Goal: Information Seeking & Learning: Learn about a topic

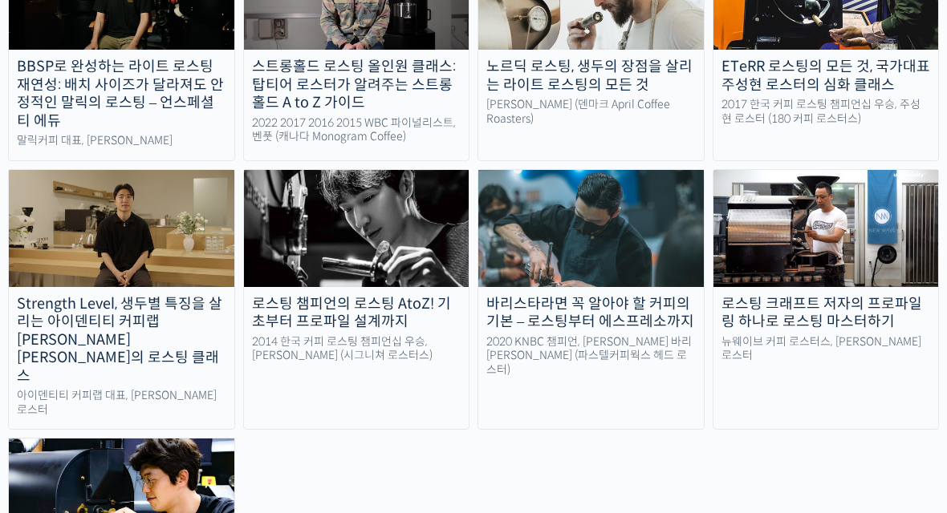
scroll to position [1580, 0]
click at [282, 213] on img at bounding box center [356, 228] width 225 height 117
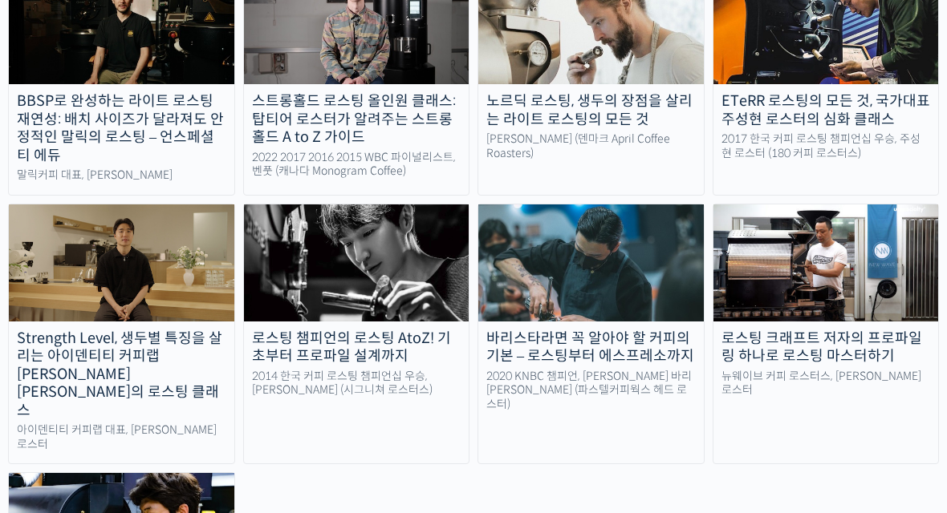
scroll to position [1543, 0]
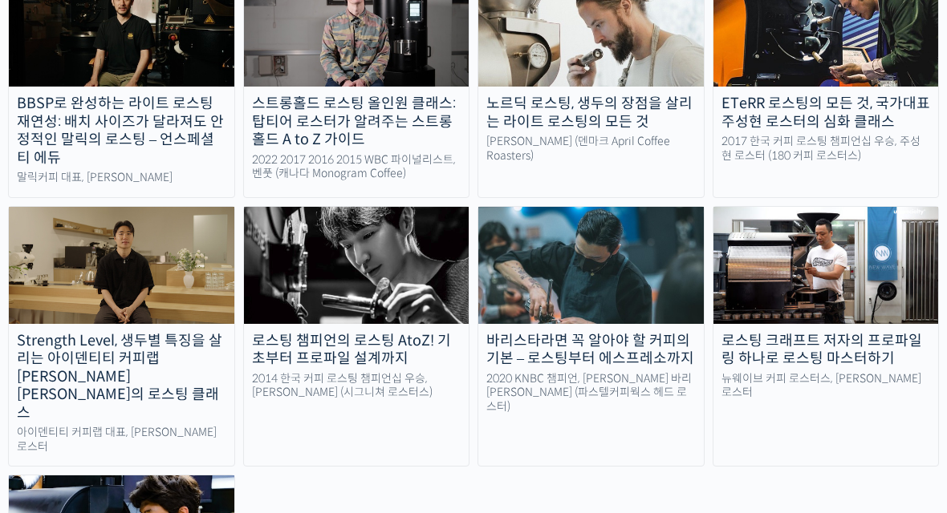
click at [16, 247] on img at bounding box center [121, 265] width 225 height 117
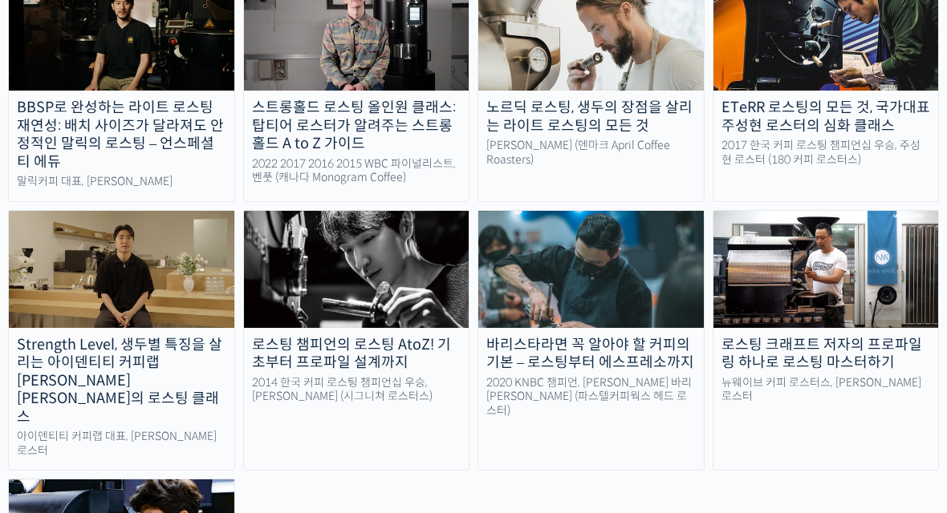
scroll to position [1539, 0]
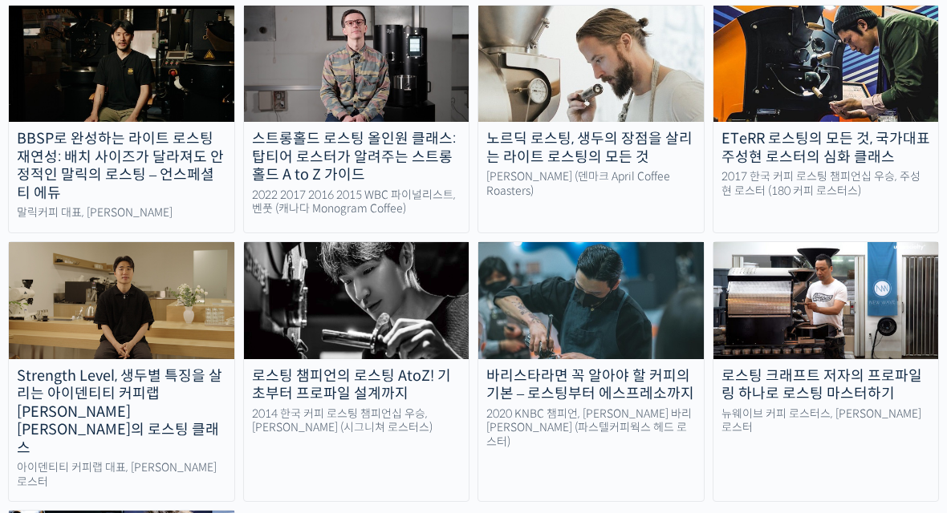
scroll to position [1442, 0]
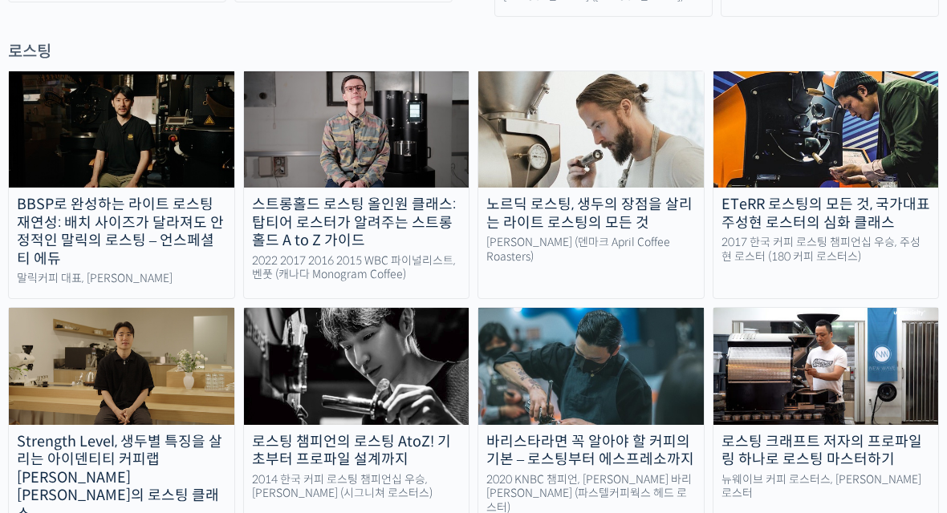
click at [329, 325] on img at bounding box center [356, 366] width 225 height 117
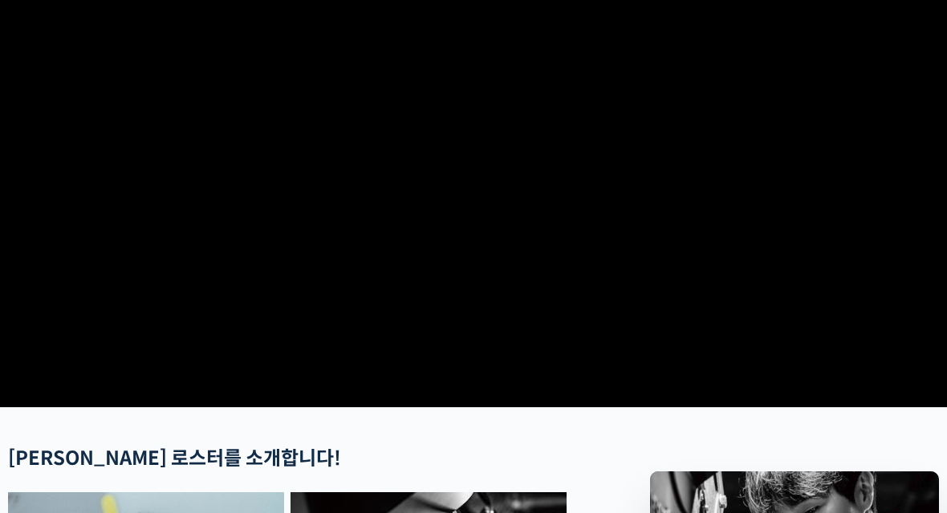
scroll to position [213, 0]
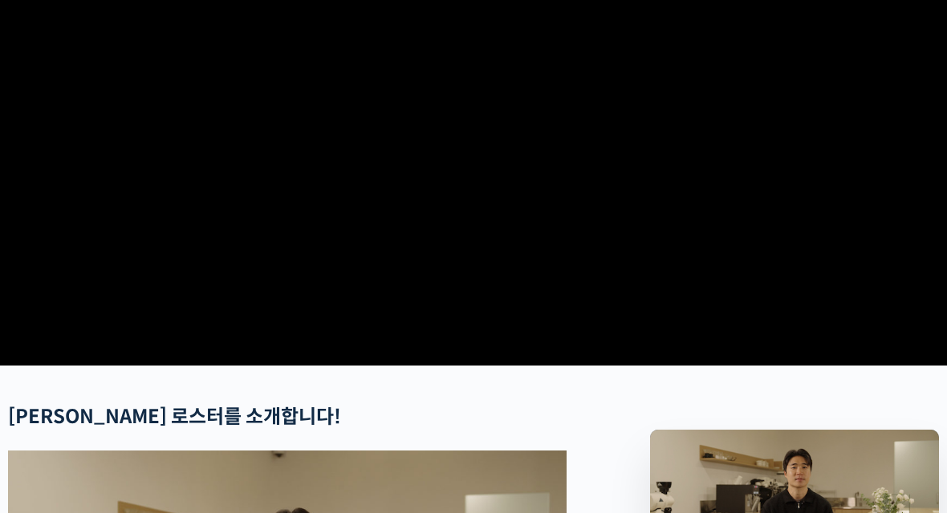
scroll to position [245, 0]
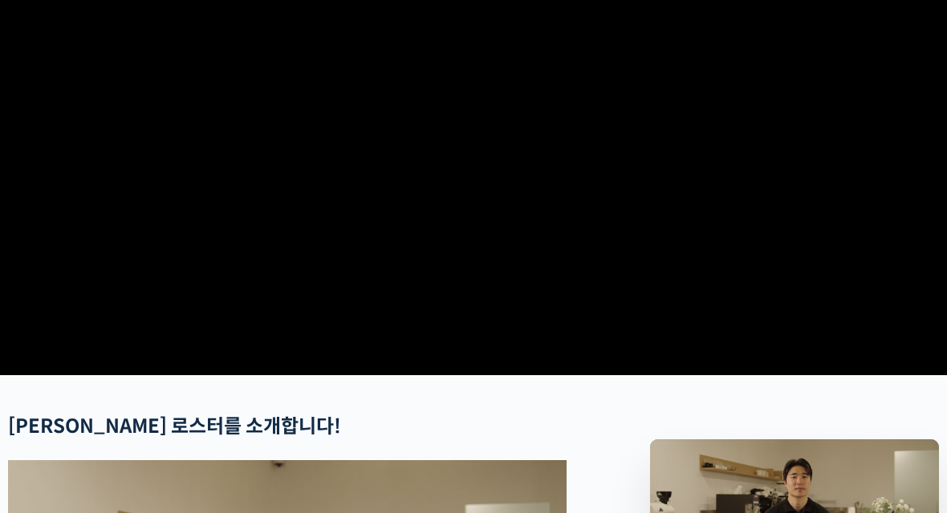
click at [819, 278] on video at bounding box center [473, 92] width 947 height 554
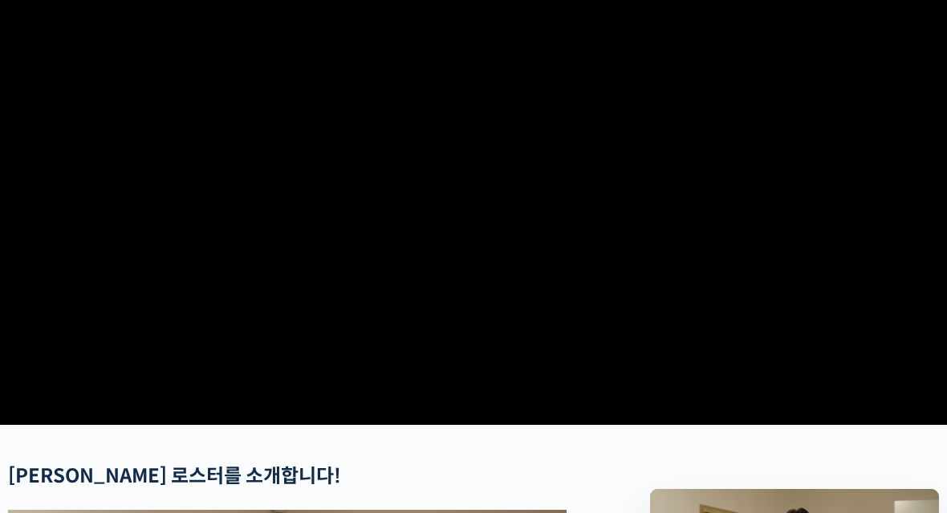
scroll to position [195, 0]
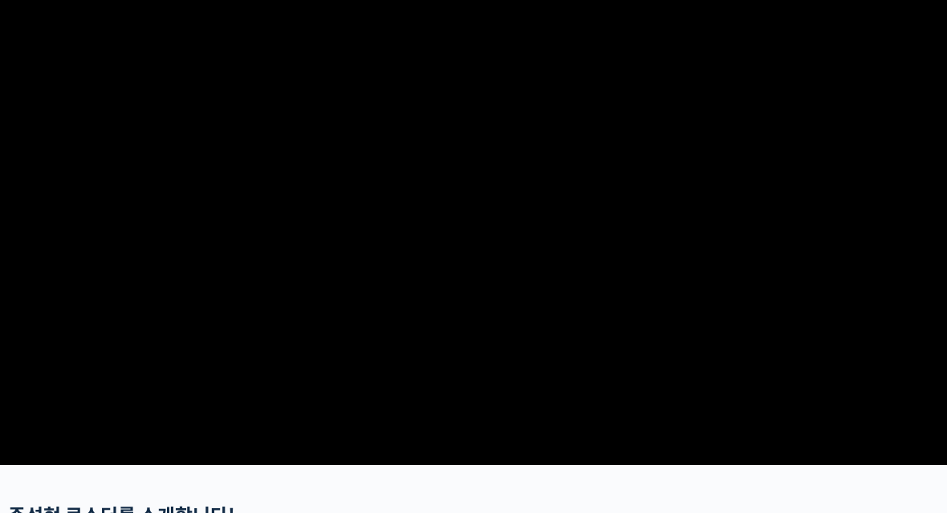
scroll to position [156, 0]
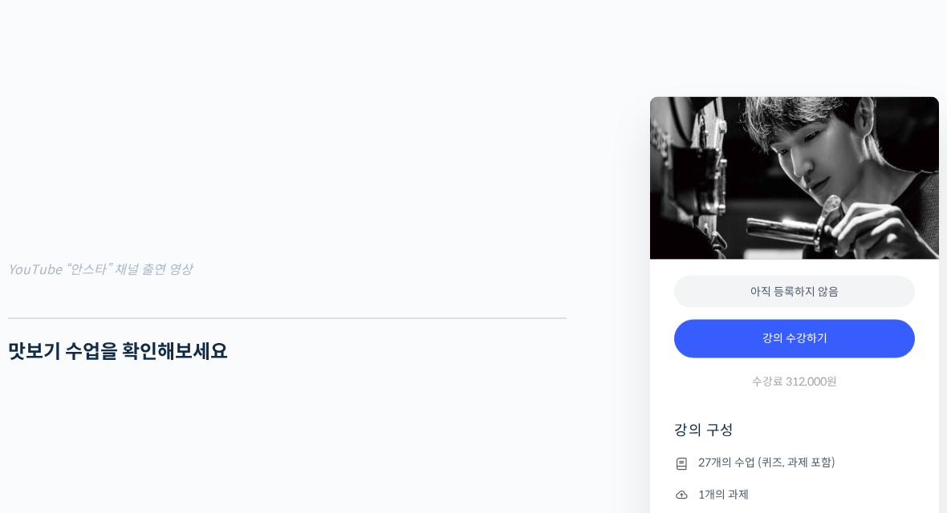
scroll to position [1528, 0]
